Goal: Navigation & Orientation: Find specific page/section

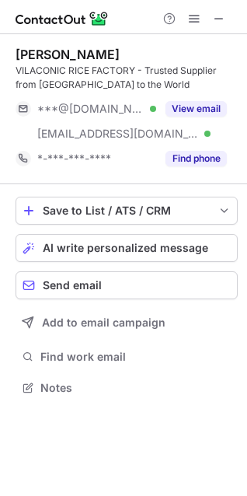
scroll to position [376, 247]
click at [218, 19] on span at bounding box center [219, 18] width 12 height 12
